Goal: Task Accomplishment & Management: Use online tool/utility

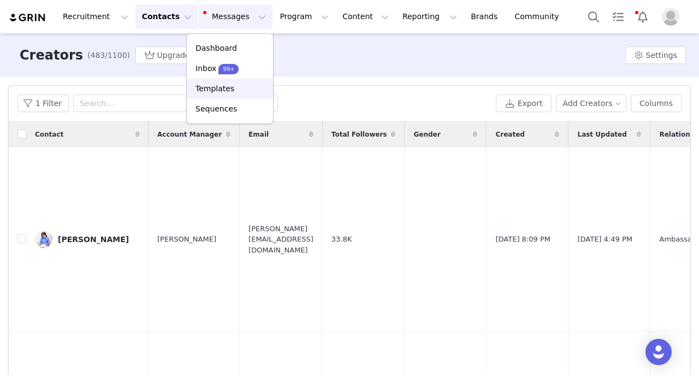
click at [221, 91] on p "Templates" at bounding box center [215, 88] width 39 height 11
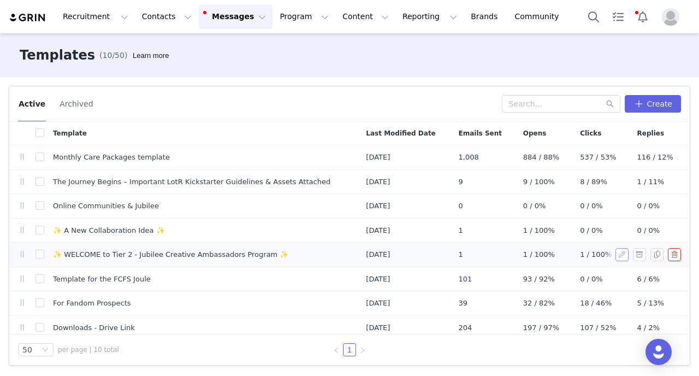
click at [622, 255] on button "button" at bounding box center [622, 254] width 13 height 13
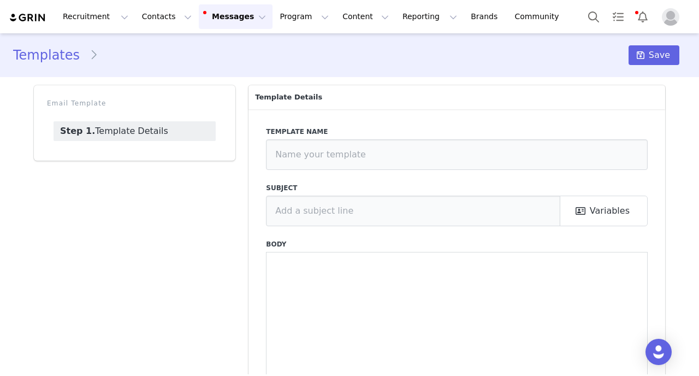
type input "✨ WELCOME to Tier 2 - Jubilee Creative Ambassadors Program ✨"
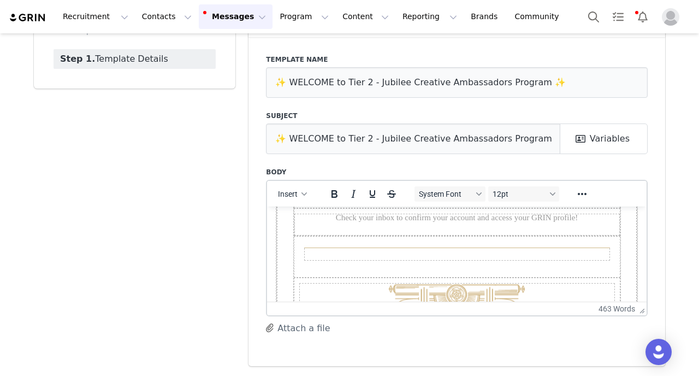
scroll to position [2028, 0]
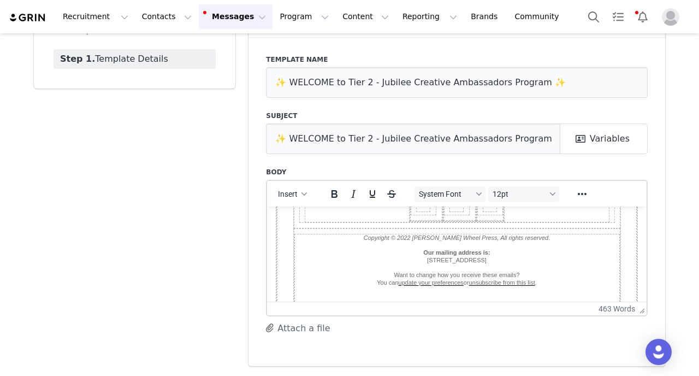
click at [677, 213] on div "Templates ✨ WELCOME to Tier 2 - Jubilee Creative Ambassadors Program ✨ Save Ema…" at bounding box center [349, 167] width 699 height 413
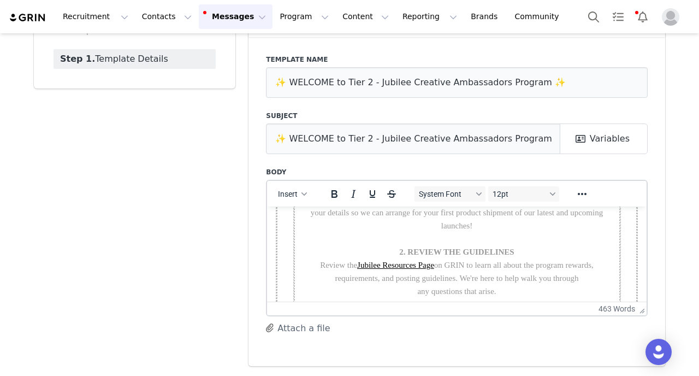
scroll to position [755, 0]
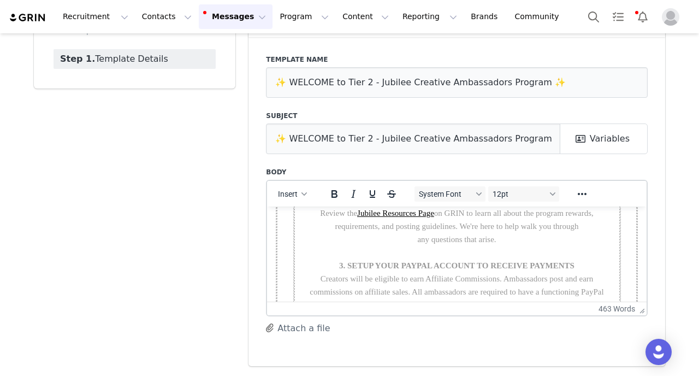
click at [398, 217] on link "Jubilee Resources Page" at bounding box center [395, 212] width 77 height 9
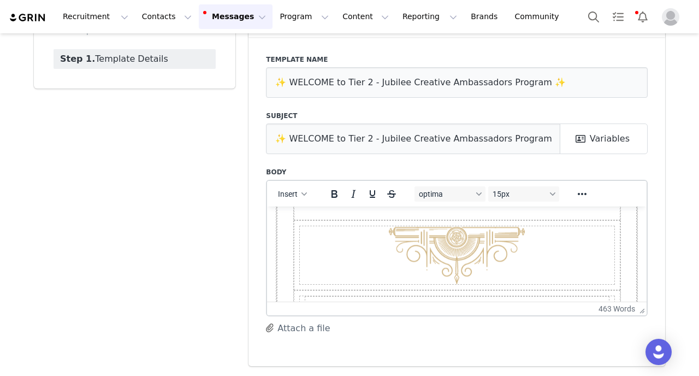
scroll to position [2028, 0]
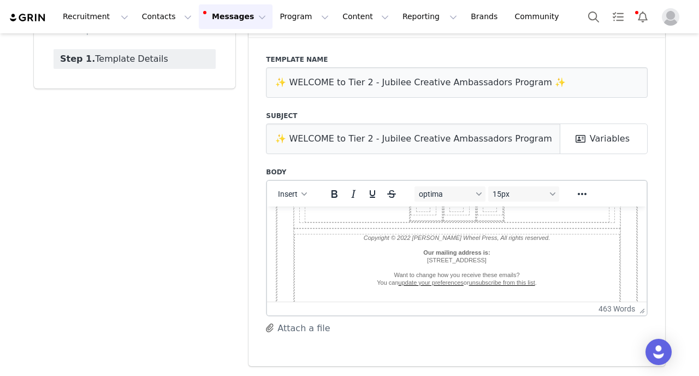
click at [232, 18] on button "Messages Messages" at bounding box center [236, 16] width 74 height 25
click at [227, 94] on p "Templates" at bounding box center [215, 88] width 39 height 11
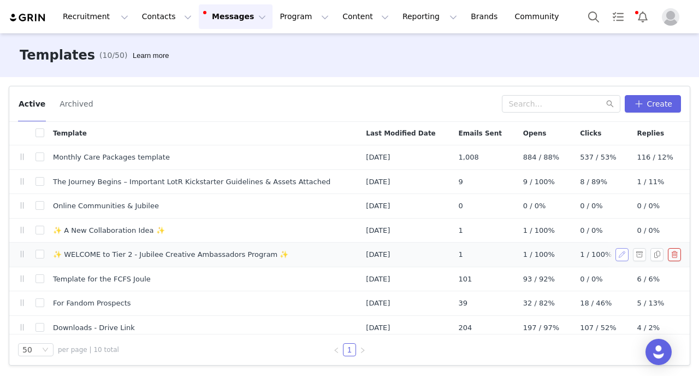
click at [626, 256] on button "button" at bounding box center [622, 254] width 13 height 13
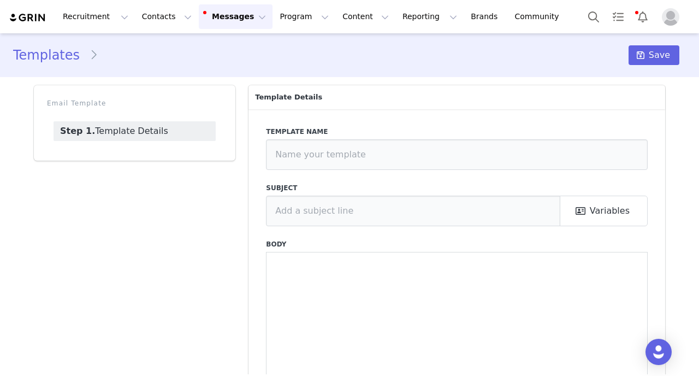
type input "✨ WELCOME to Tier 2 - Jubilee Creative Ambassadors Program ✨"
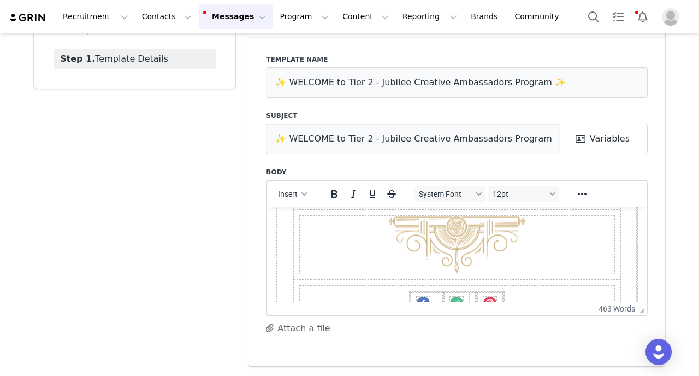
scroll to position [1925, 0]
